Goal: Task Accomplishment & Management: Manage account settings

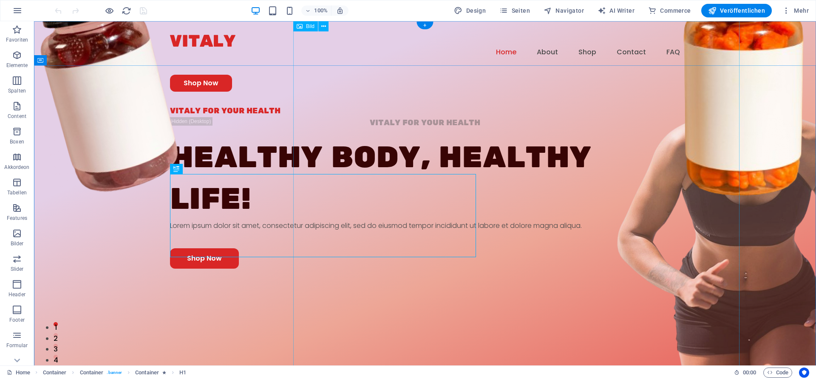
click at [575, 127] on figure at bounding box center [642, 210] width 446 height 576
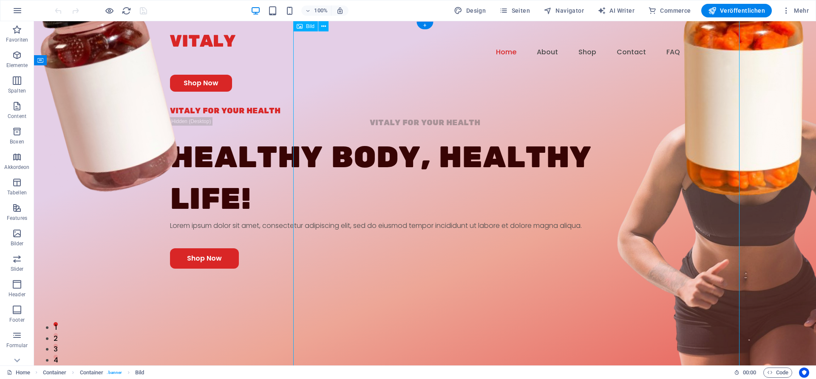
click at [625, 158] on figure at bounding box center [642, 210] width 446 height 576
click at [204, 105] on div "VITALY FOR YOUR HEALTH VITALY FOR YOUR HEALTH Healthy Body, Healthy life! Lorem…" at bounding box center [425, 274] width 782 height 339
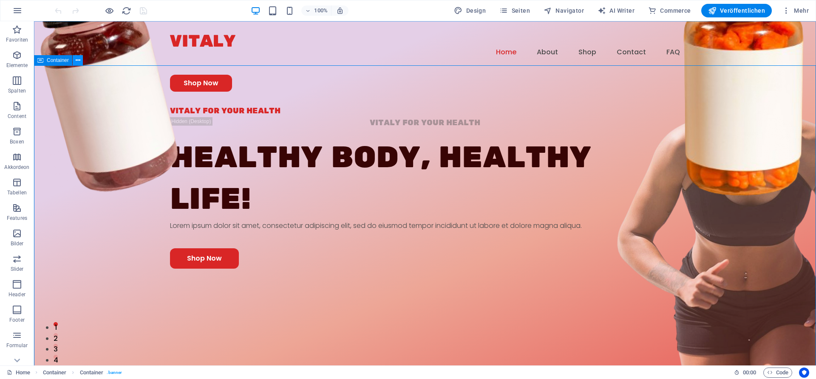
click at [80, 58] on button at bounding box center [78, 60] width 10 height 10
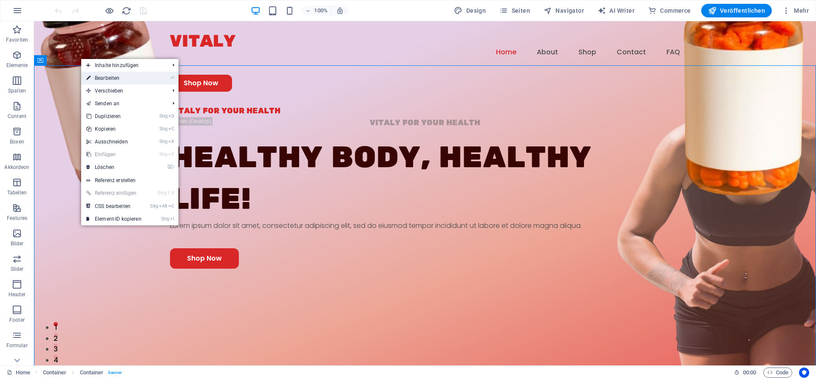
click at [114, 79] on link "⏎ Bearbeiten" at bounding box center [113, 78] width 65 height 13
select select "px"
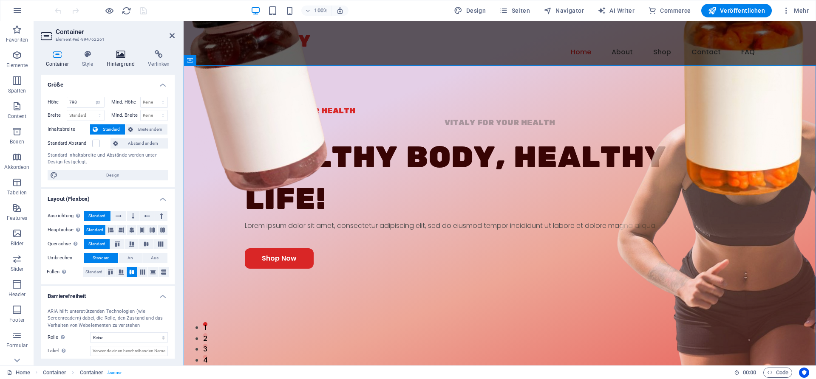
click at [115, 57] on icon at bounding box center [121, 54] width 38 height 8
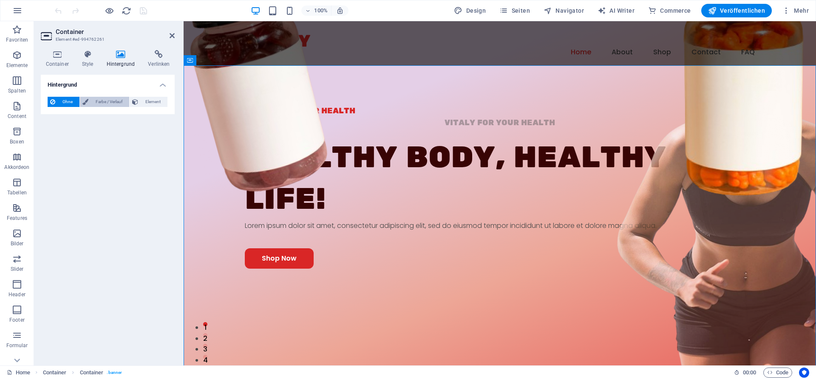
click at [109, 102] on span "Farbe / Verlauf" at bounding box center [109, 102] width 36 height 10
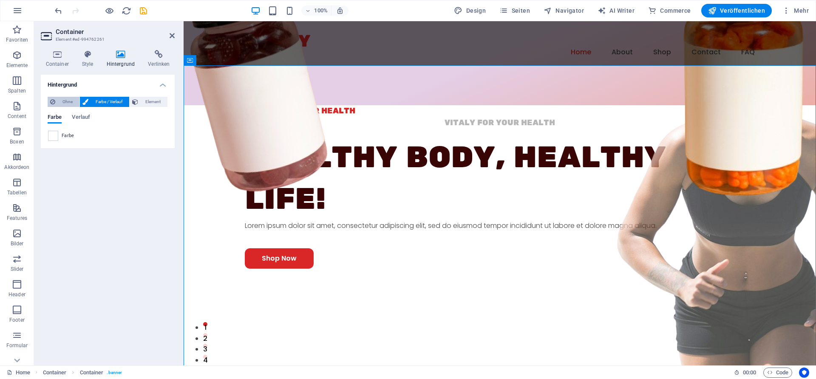
click at [62, 104] on span "Ohne" at bounding box center [67, 102] width 19 height 10
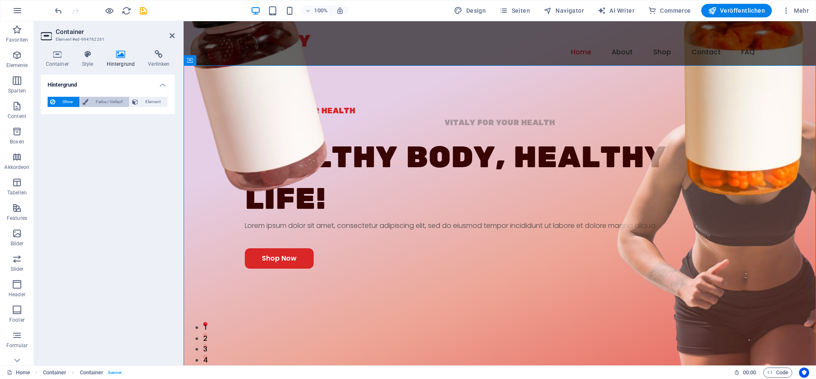
click at [93, 103] on span "Farbe / Verlauf" at bounding box center [109, 102] width 36 height 10
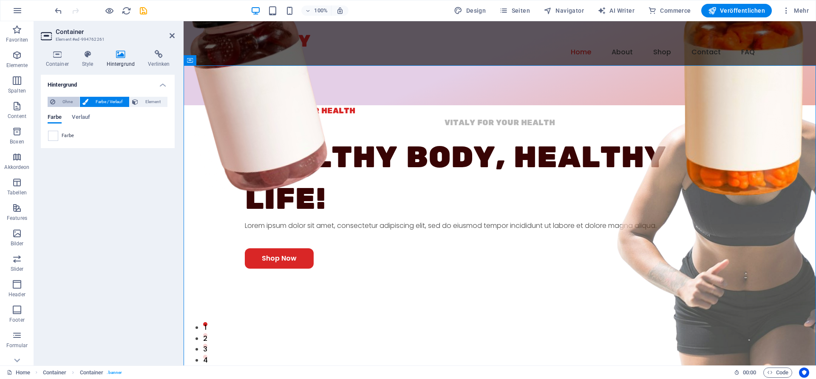
click at [68, 101] on span "Ohne" at bounding box center [67, 102] width 19 height 10
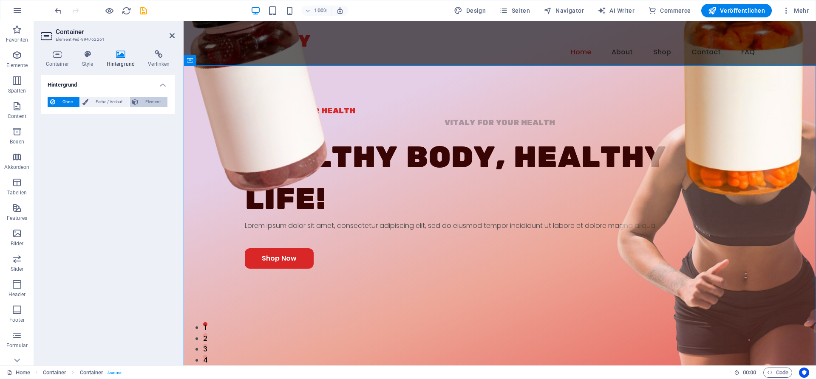
click at [153, 106] on span "Element" at bounding box center [153, 102] width 24 height 10
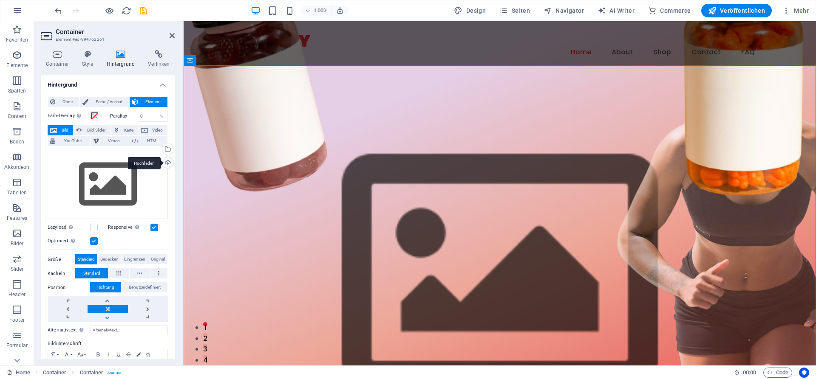
click at [169, 163] on div "Hochladen" at bounding box center [167, 163] width 13 height 13
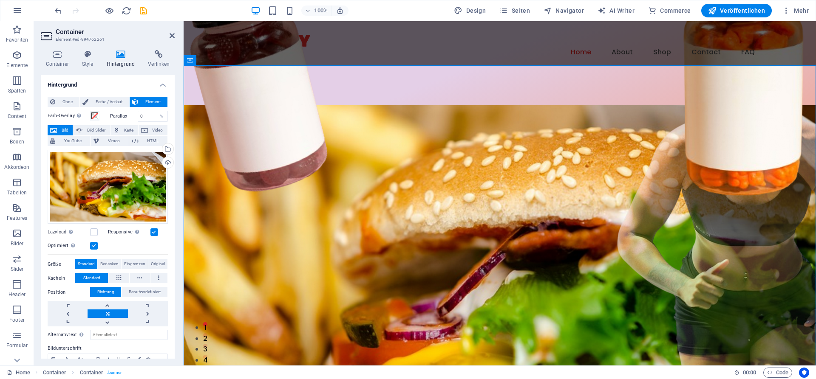
click at [293, 105] on figure at bounding box center [500, 274] width 632 height 339
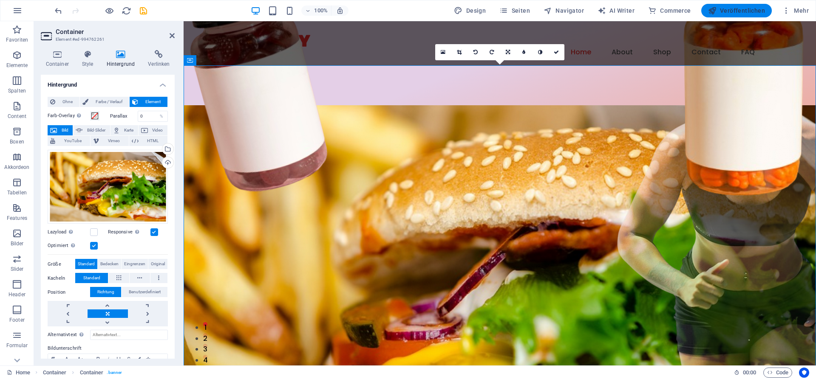
click at [747, 13] on span "Veröffentlichen" at bounding box center [736, 10] width 57 height 8
checkbox input "false"
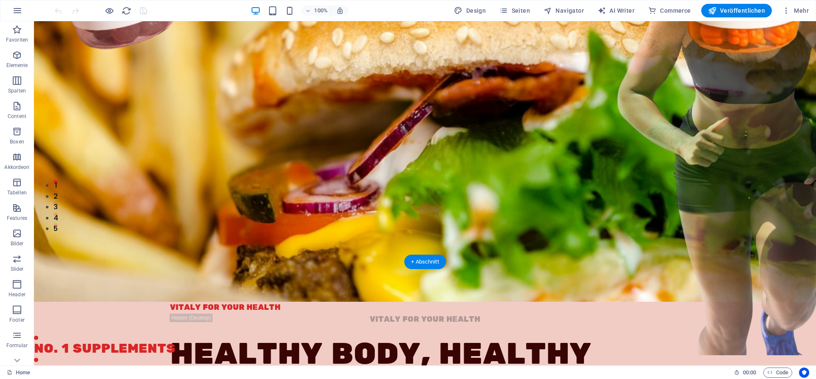
scroll to position [116, 0]
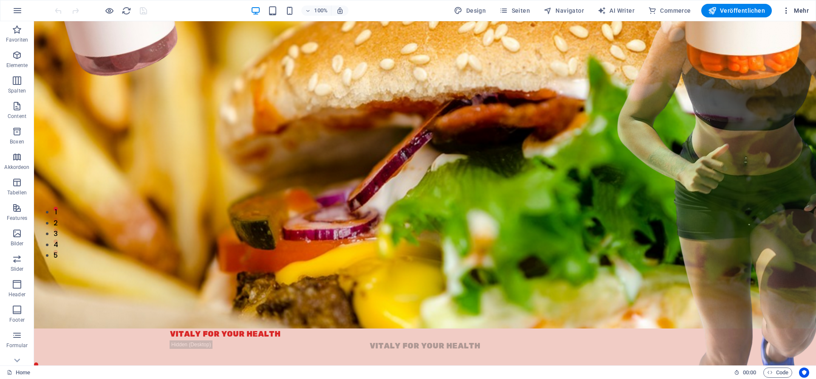
click at [802, 11] on span "Mehr" at bounding box center [795, 10] width 27 height 8
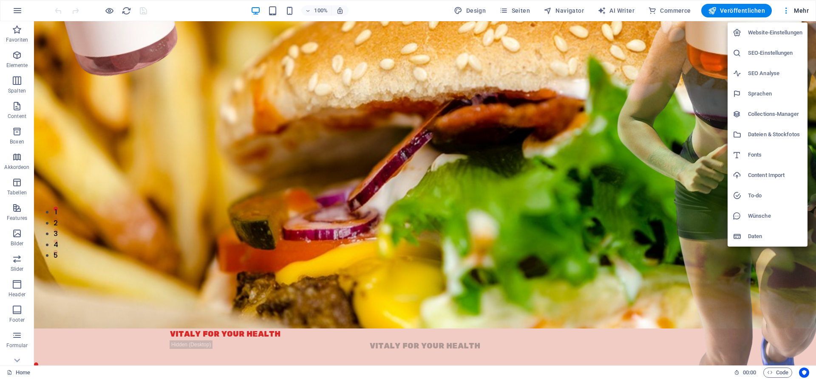
click at [251, 102] on div at bounding box center [408, 189] width 816 height 379
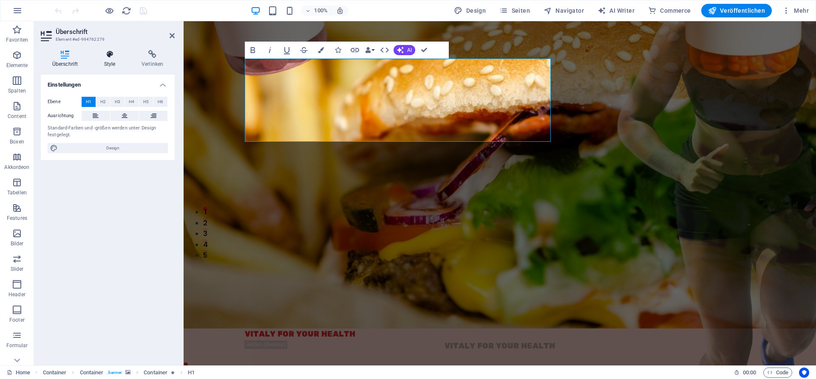
click at [117, 55] on icon at bounding box center [110, 54] width 34 height 8
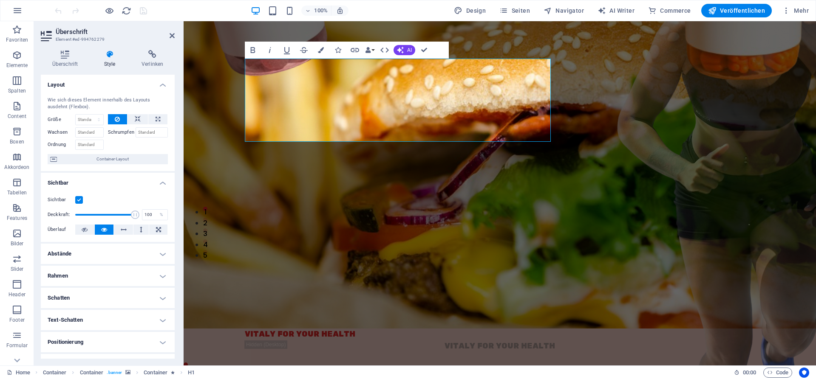
click at [79, 199] on label at bounding box center [79, 200] width 8 height 8
click at [0, 0] on input "Sichtbar" at bounding box center [0, 0] width 0 height 0
click at [79, 199] on label at bounding box center [79, 200] width 8 height 8
click at [0, 0] on input "Sichtbar" at bounding box center [0, 0] width 0 height 0
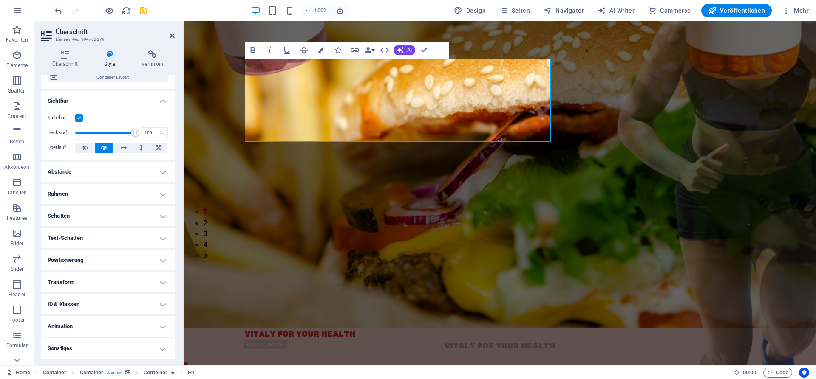
scroll to position [0, 0]
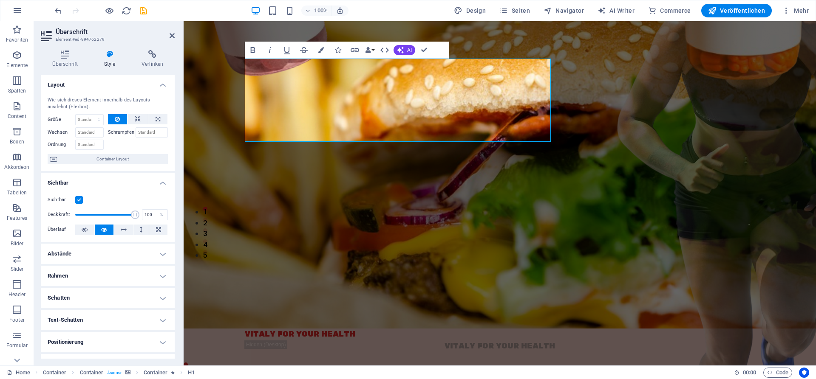
click at [111, 303] on h4 "Schatten" at bounding box center [108, 298] width 134 height 20
click at [150, 58] on icon at bounding box center [152, 54] width 45 height 8
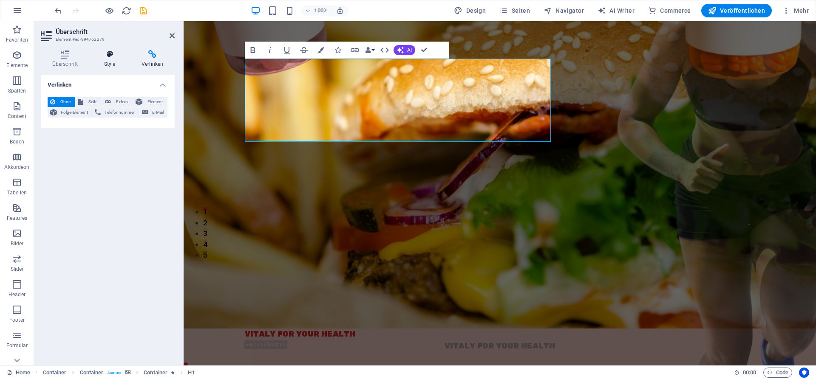
click at [114, 58] on icon at bounding box center [110, 54] width 34 height 8
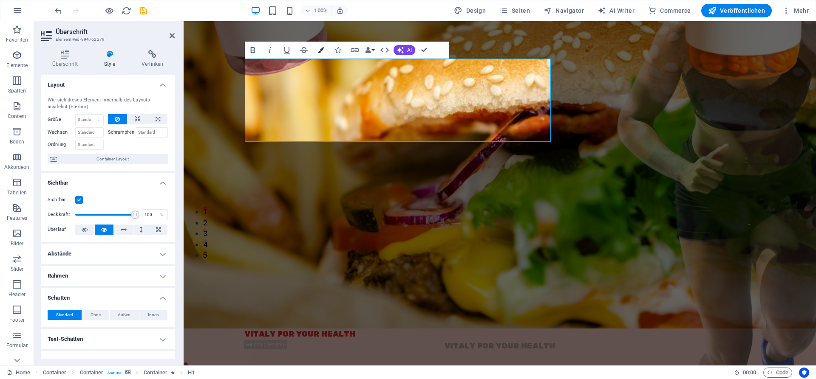
click at [325, 48] on button "Colors" at bounding box center [321, 50] width 16 height 17
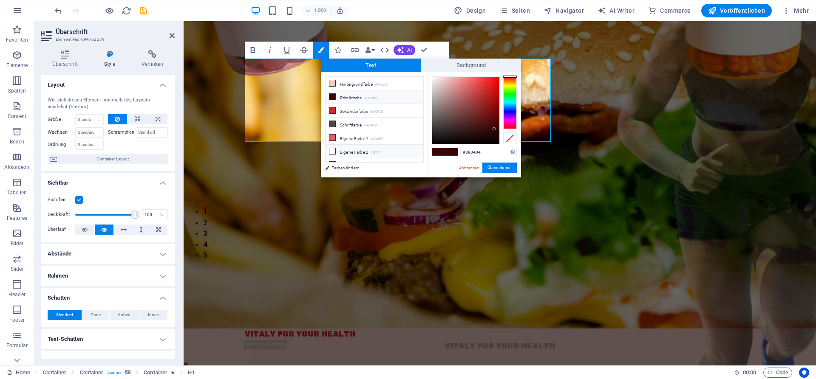
click at [347, 150] on li "Eigene Farbe 2 #ffffff" at bounding box center [374, 152] width 98 height 14
type input "#ffffff"
click at [333, 148] on icon at bounding box center [332, 151] width 6 height 6
click at [345, 148] on li "Eigene Farbe 2 #ffffff" at bounding box center [374, 152] width 98 height 14
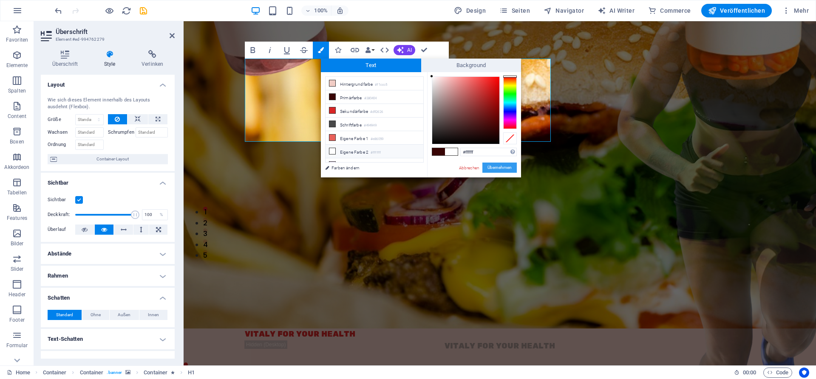
click at [503, 168] on button "Übernehmen" at bounding box center [499, 168] width 34 height 10
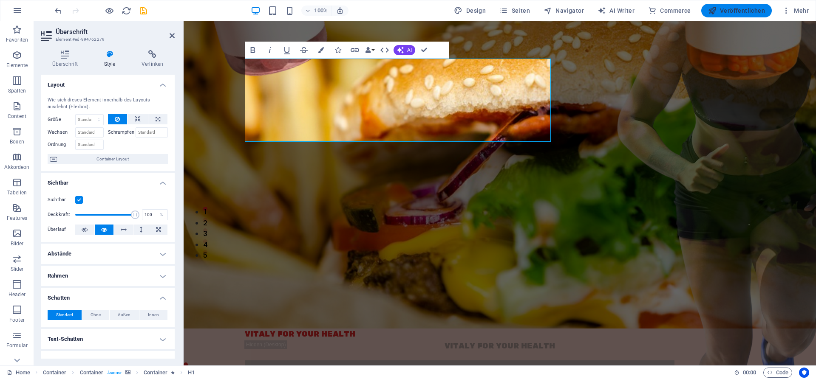
click at [738, 13] on span "Veröffentlichen" at bounding box center [736, 10] width 57 height 8
checkbox input "false"
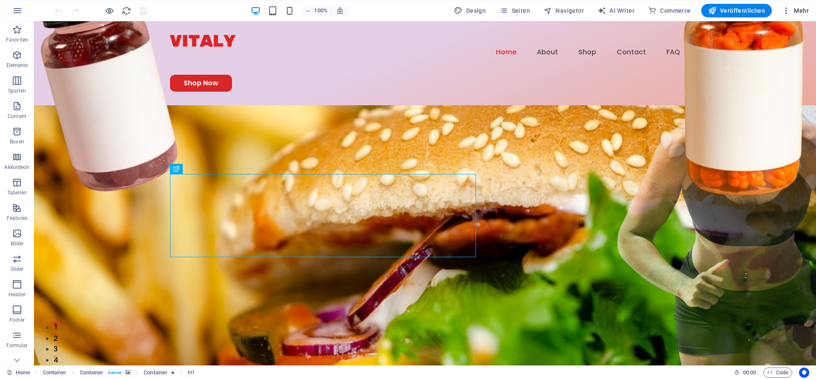
click at [787, 11] on icon "button" at bounding box center [786, 10] width 8 height 8
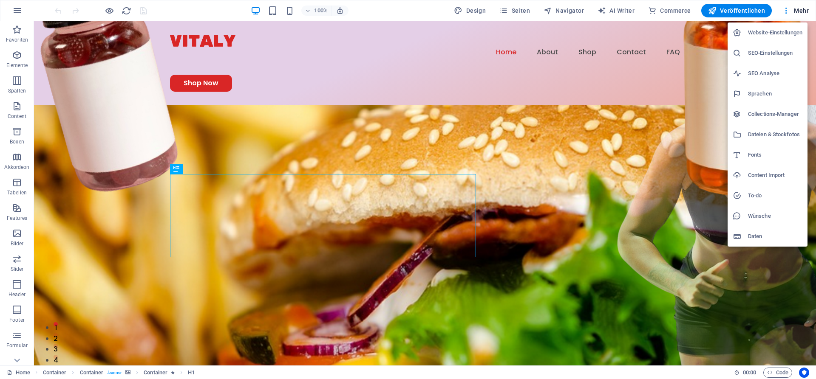
click at [770, 29] on h6 "Website-Einstellungen" at bounding box center [775, 33] width 54 height 10
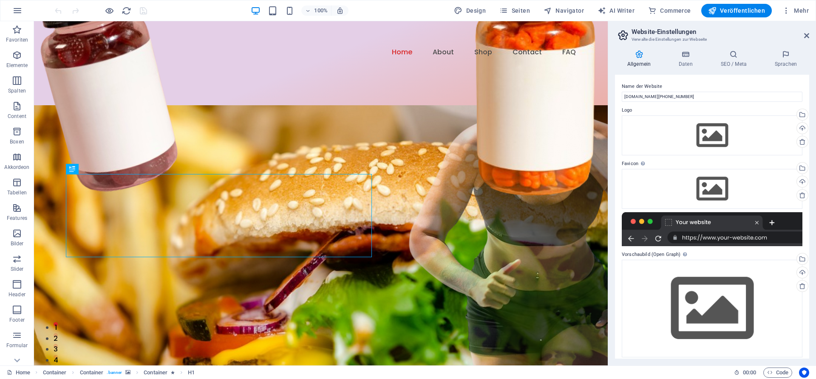
click at [638, 60] on h4 "Allgemein" at bounding box center [640, 59] width 51 height 18
click at [14, 8] on icon "button" at bounding box center [17, 11] width 10 height 10
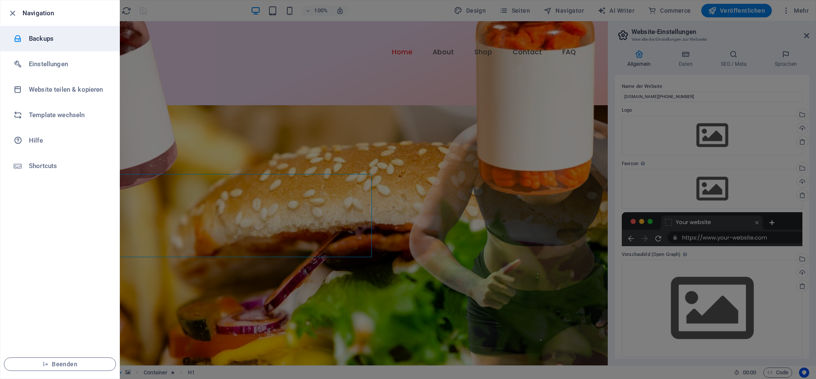
click at [46, 39] on h6 "Backups" at bounding box center [68, 39] width 79 height 10
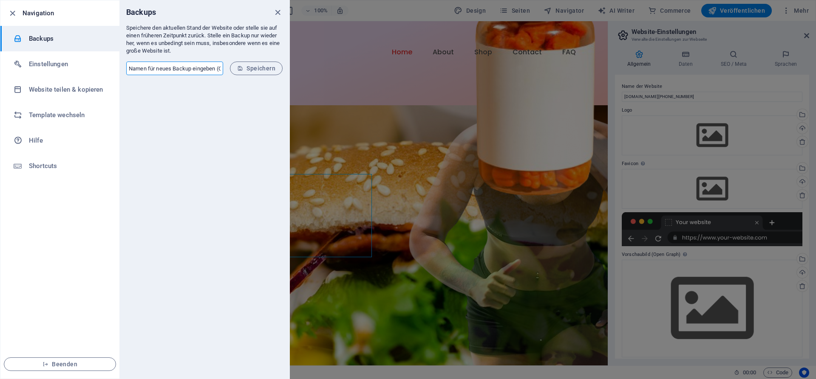
click at [203, 68] on input "text" at bounding box center [174, 69] width 97 height 14
click at [250, 68] on span "Speichern" at bounding box center [256, 68] width 38 height 7
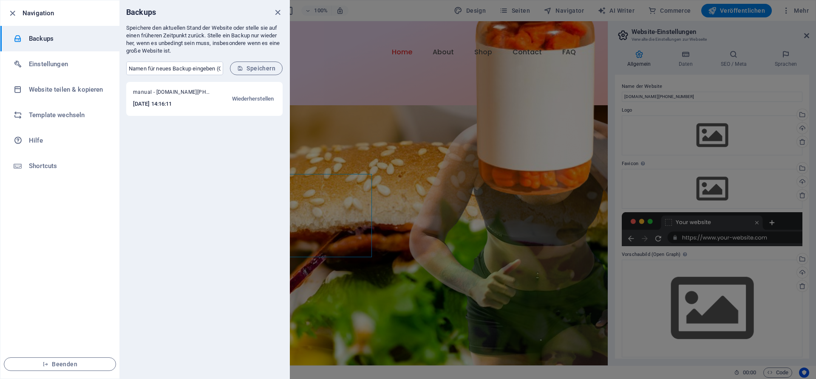
click at [210, 165] on div "manual - great-panini.23-88-34-119.plesk.page 2025-10-01 14:16:11 Wiederherstel…" at bounding box center [204, 230] width 170 height 297
click at [65, 66] on h6 "Einstellungen" at bounding box center [68, 64] width 79 height 10
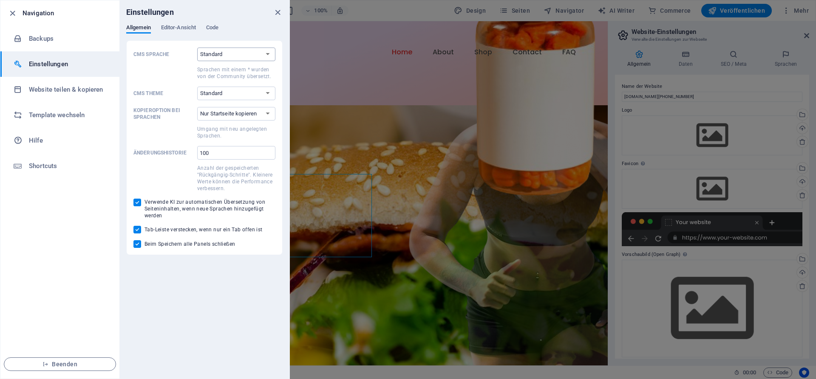
click at [197, 48] on select "Standard Deutsch English Español Suomi* Français Magyar Italiano Nederlands Pol…" at bounding box center [236, 55] width 78 height 14
select select "de"
click option "Deutsch" at bounding box center [0, 0] width 0 height 0
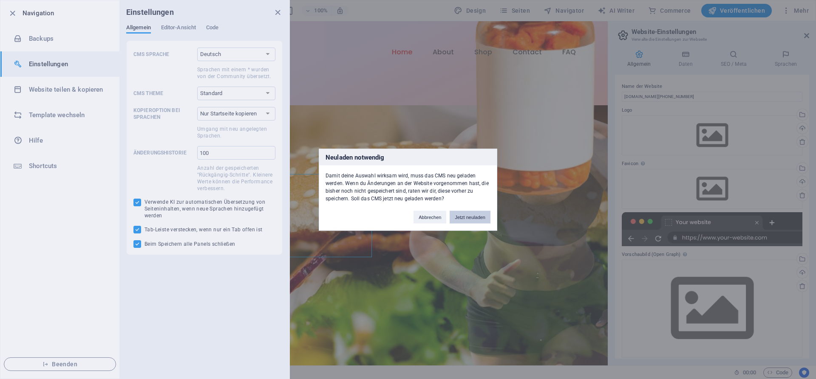
click at [469, 215] on button "Jetzt neuladen" at bounding box center [470, 217] width 41 height 13
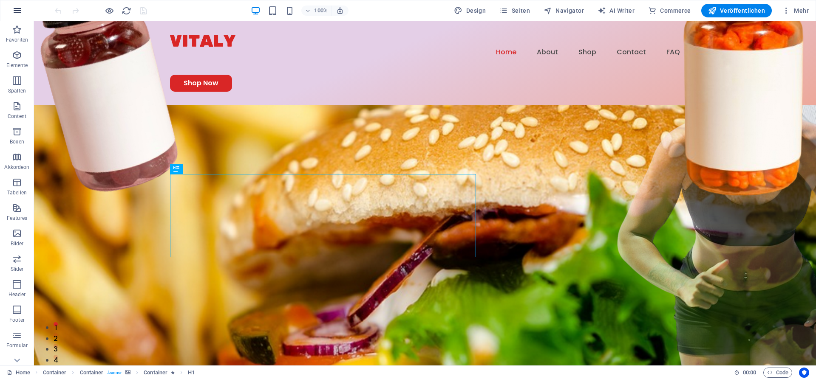
click at [21, 13] on icon "button" at bounding box center [17, 11] width 10 height 10
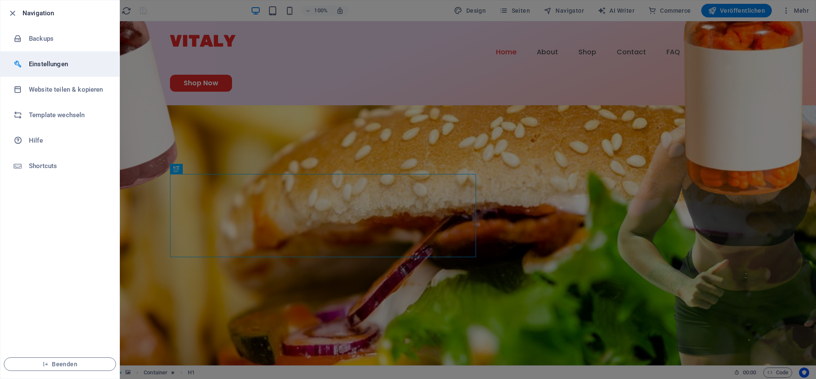
click at [64, 62] on h6 "Einstellungen" at bounding box center [68, 64] width 79 height 10
select select "de"
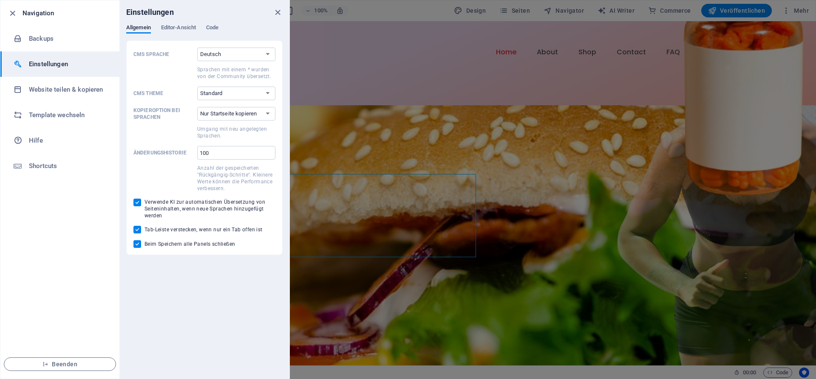
click at [166, 173] on span at bounding box center [163, 177] width 60 height 29
click at [197, 160] on input "100" at bounding box center [236, 153] width 78 height 14
click at [211, 25] on span "Code" at bounding box center [212, 29] width 12 height 12
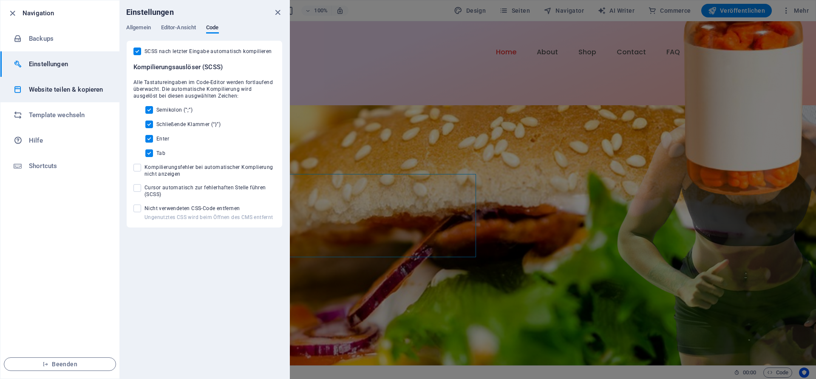
click at [82, 91] on h6 "Website teilen & kopieren" at bounding box center [68, 90] width 79 height 10
